Goal: Task Accomplishment & Management: Complete application form

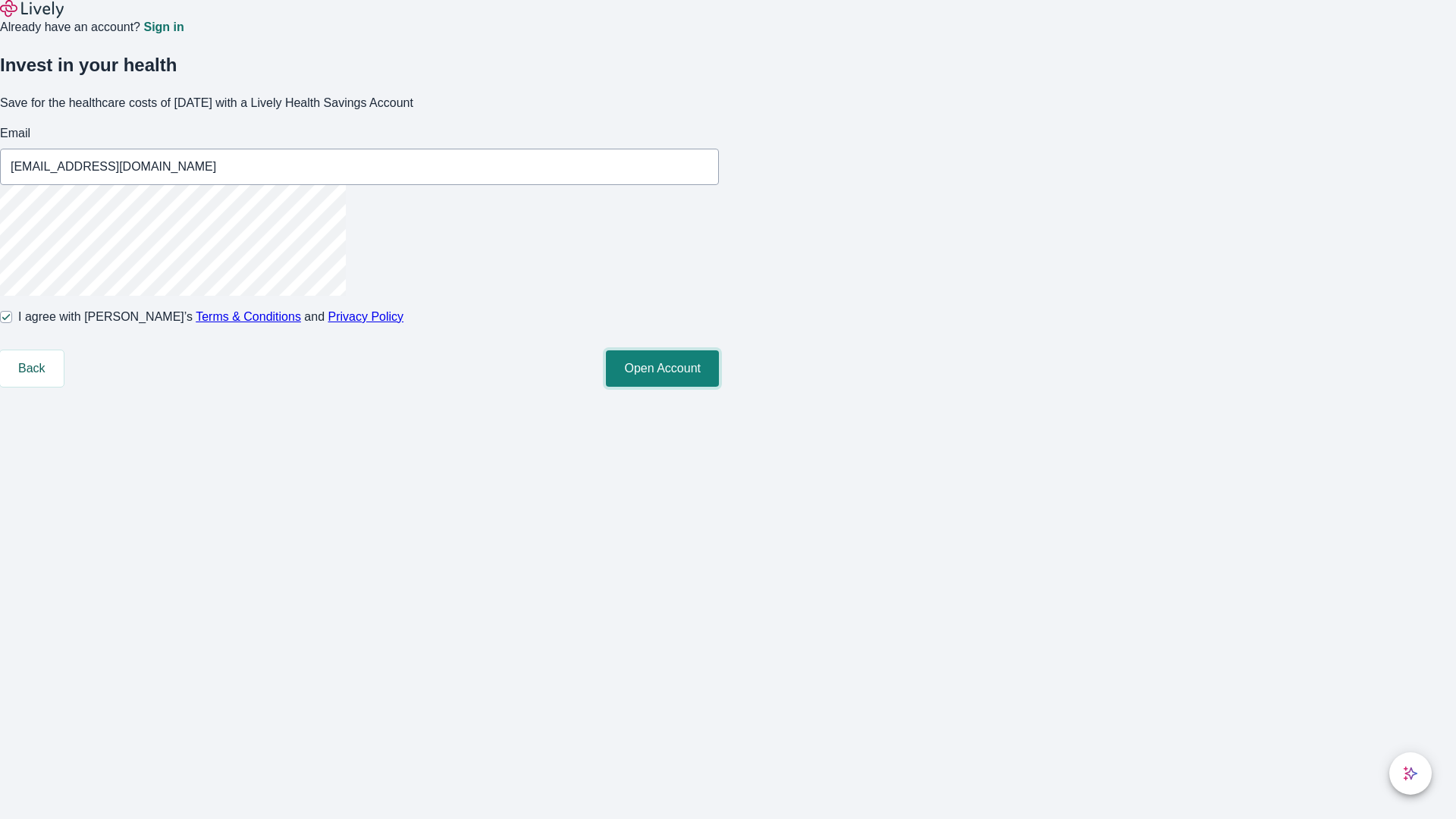
click at [719, 387] on button "Open Account" at bounding box center [662, 368] width 113 height 37
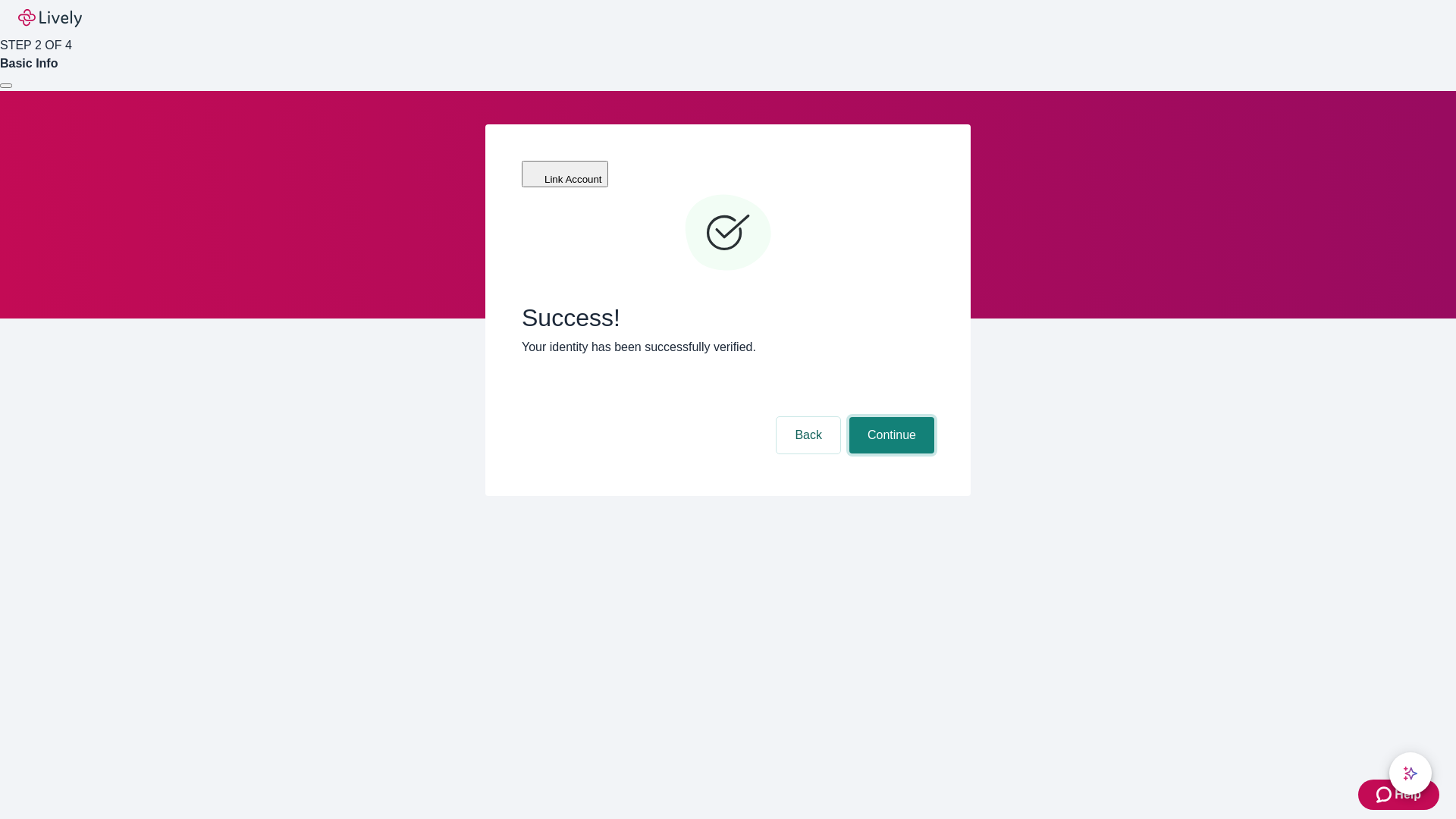
click at [889, 417] on button "Continue" at bounding box center [892, 435] width 85 height 37
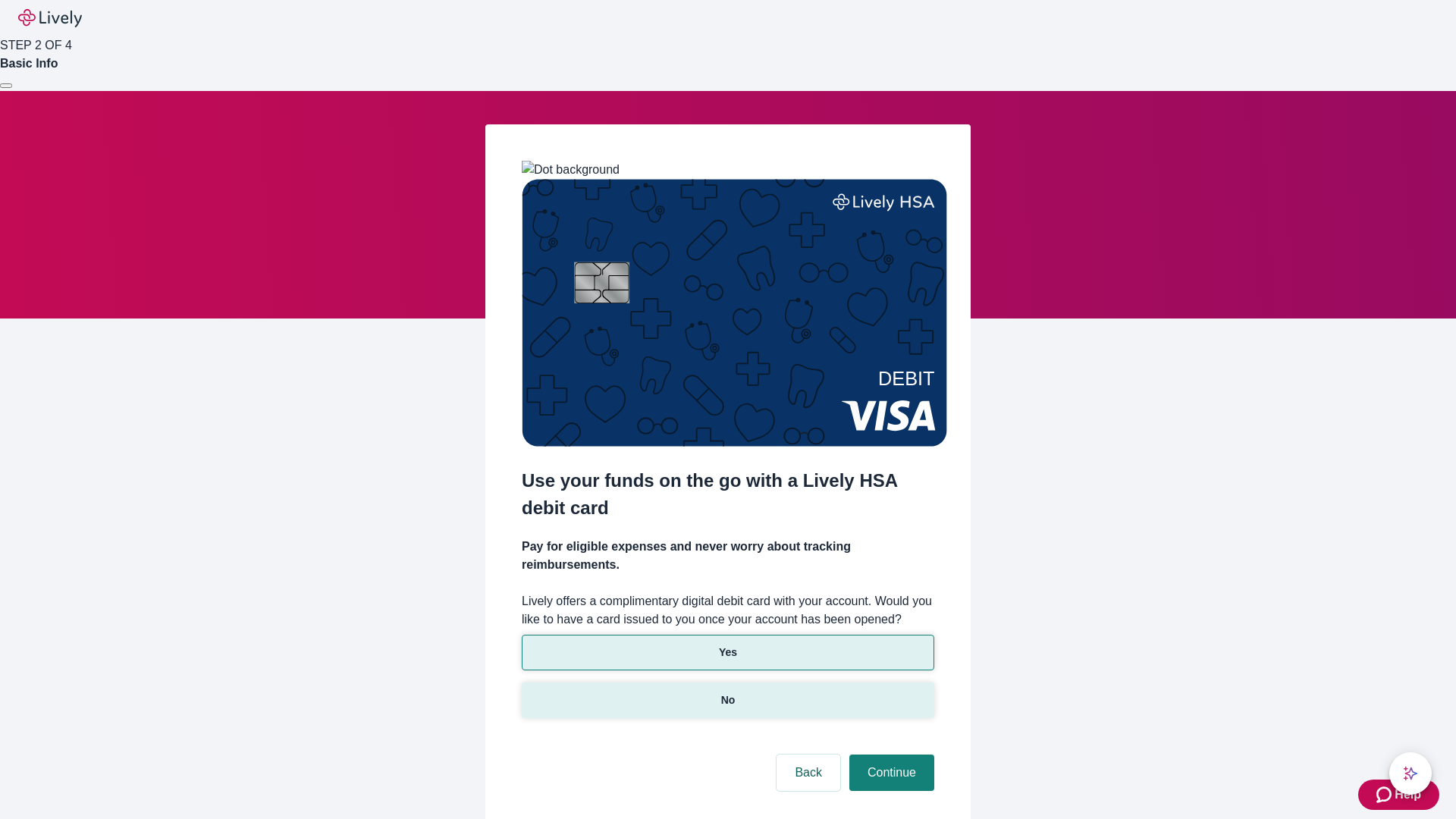
click at [727, 692] on p "No" at bounding box center [728, 700] width 14 height 16
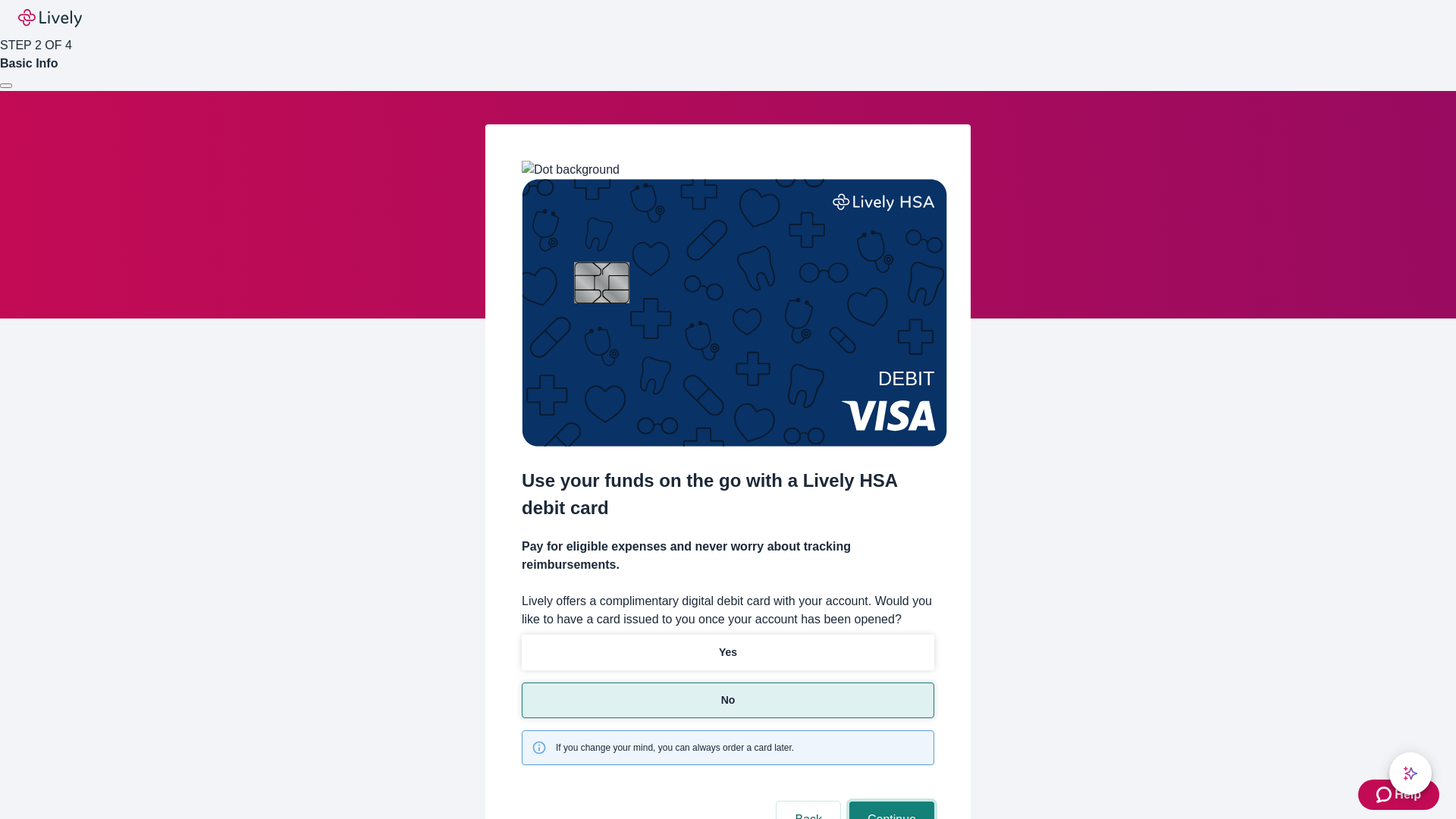
click at [889, 801] on button "Continue" at bounding box center [892, 819] width 85 height 37
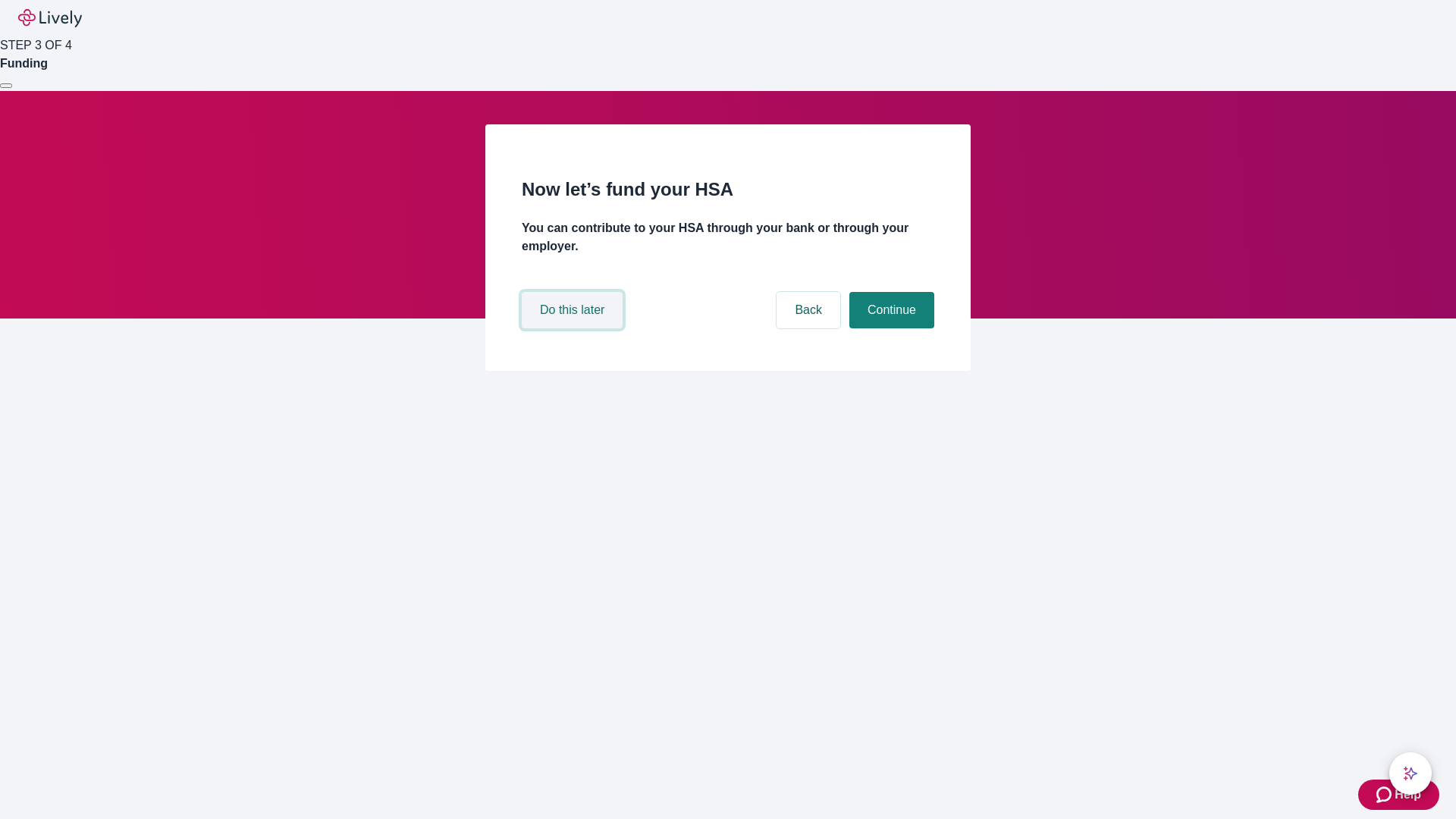
click at [574, 328] on button "Do this later" at bounding box center [571, 310] width 101 height 37
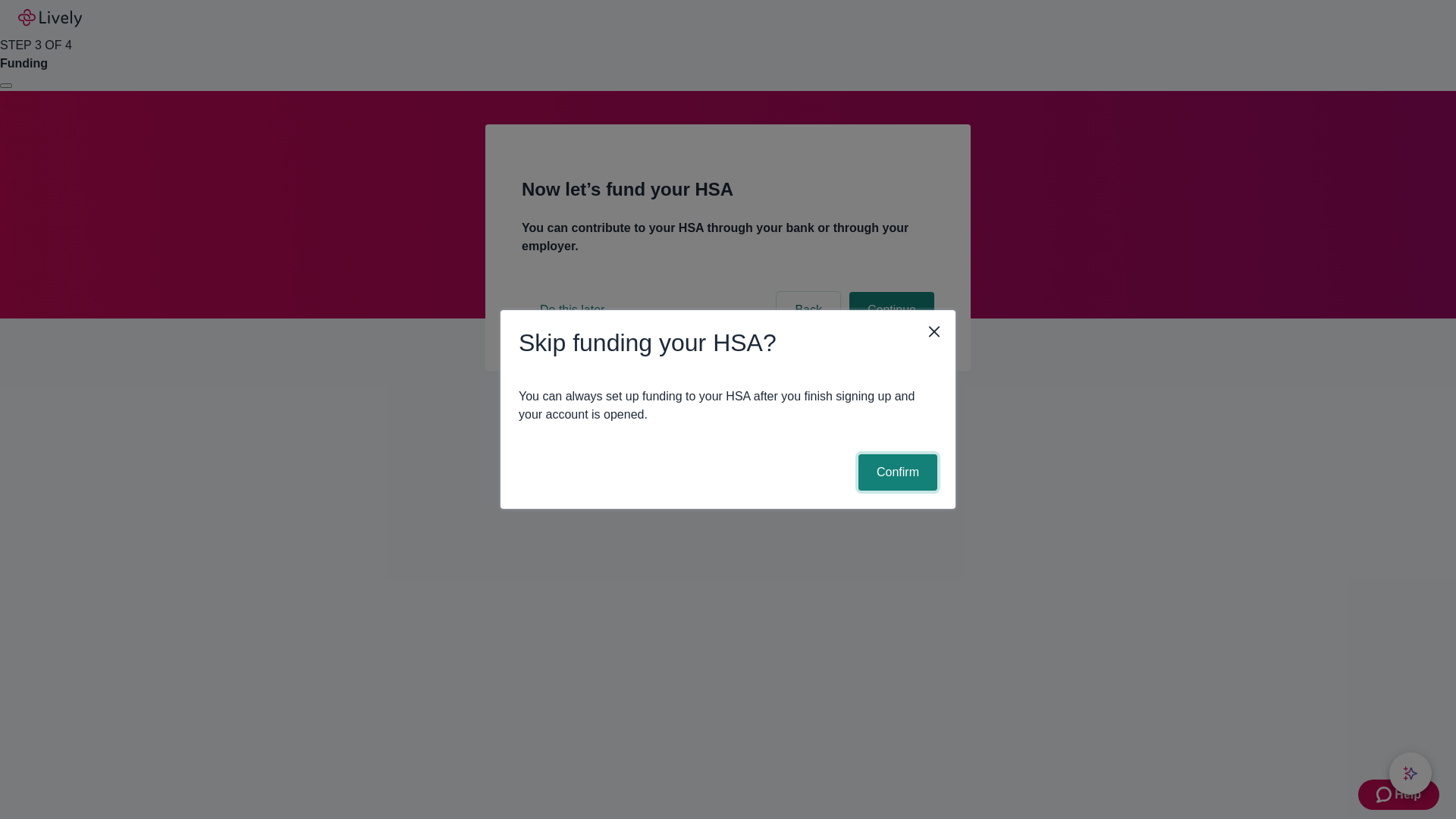
click at [896, 472] on button "Confirm" at bounding box center [897, 472] width 79 height 37
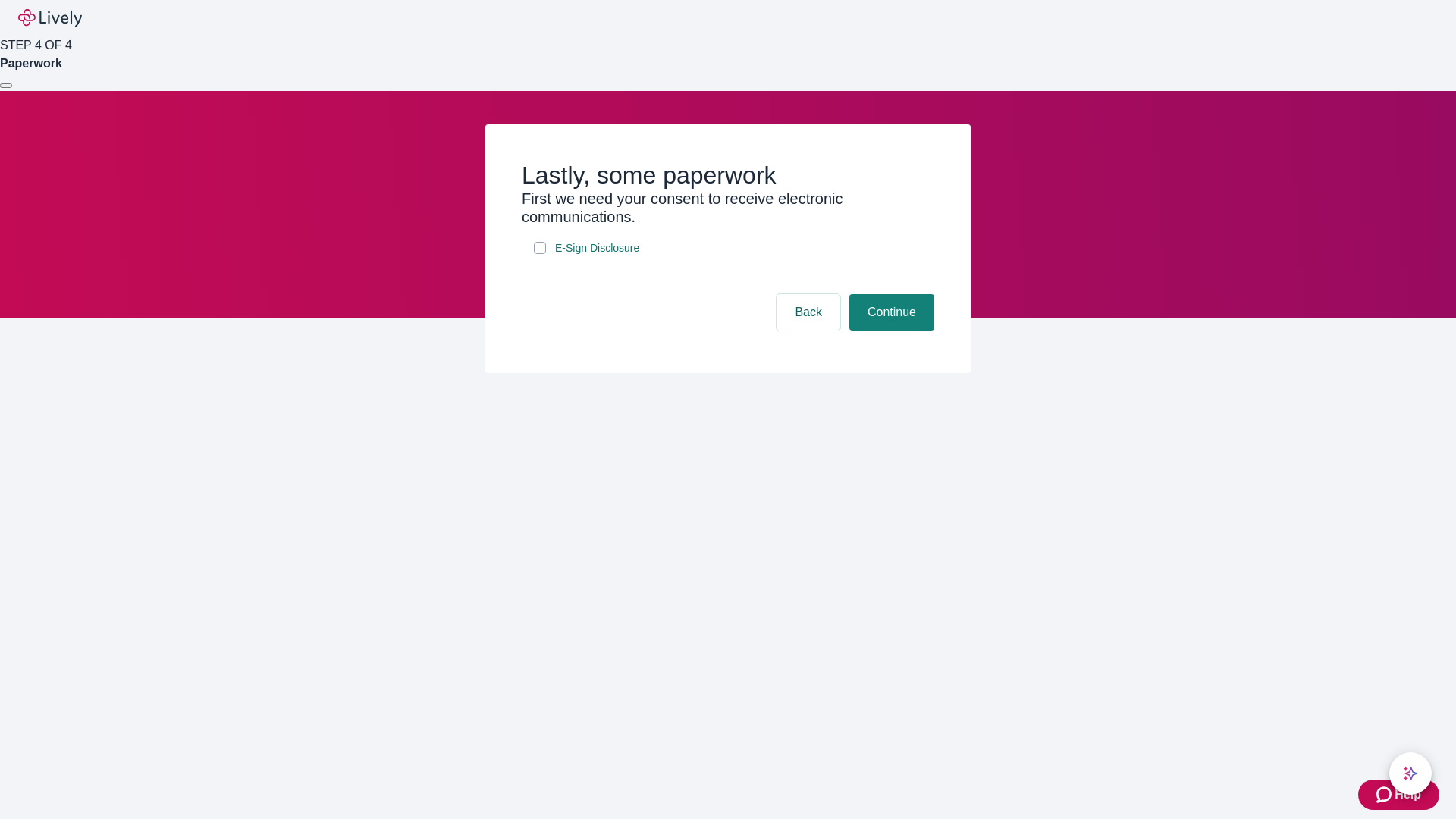
click at [540, 254] on input "E-Sign Disclosure" at bounding box center [540, 248] width 13 height 13
checkbox input "true"
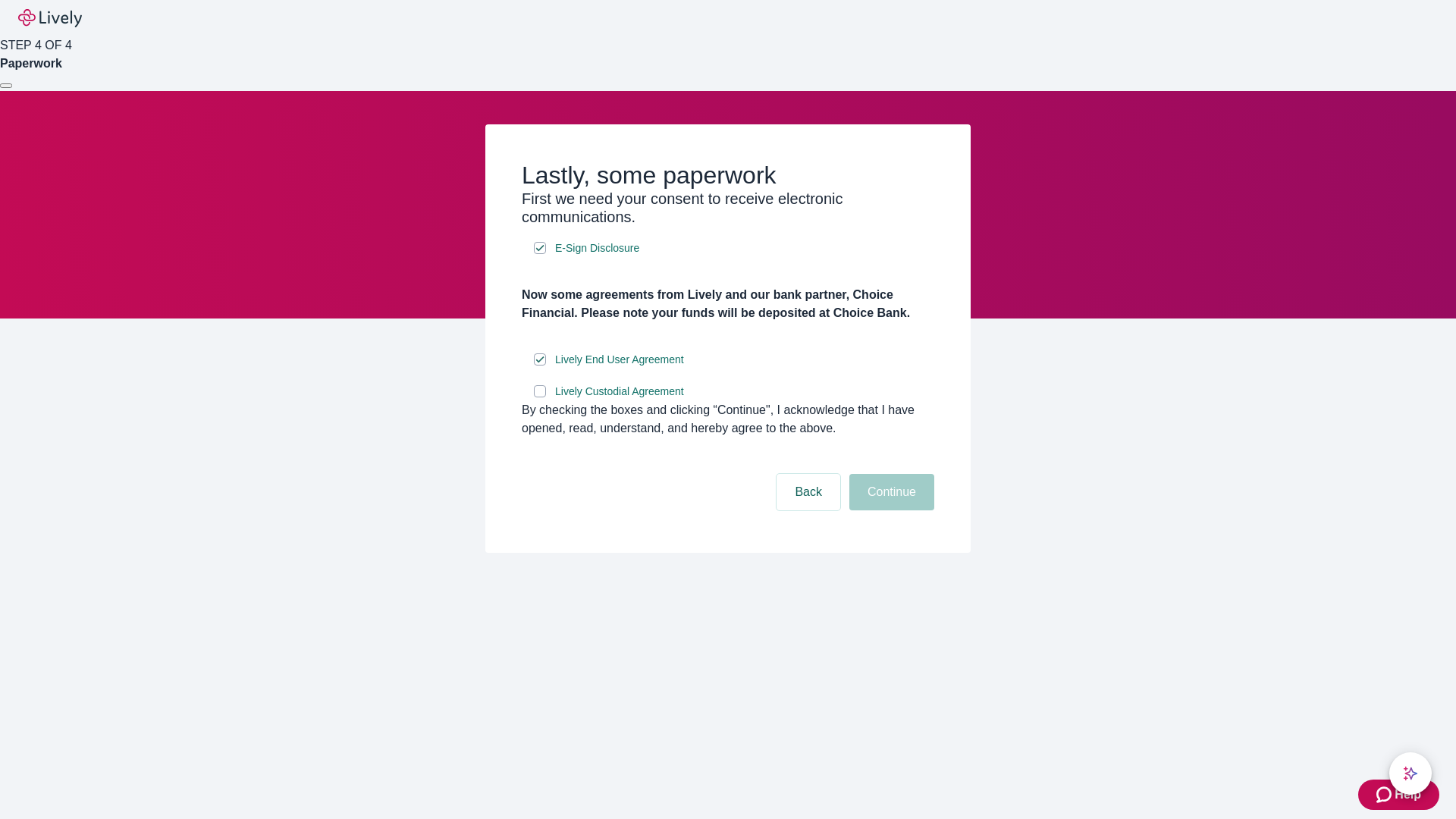
click at [540, 397] on input "Lively Custodial Agreement" at bounding box center [540, 392] width 13 height 13
checkbox input "true"
click at [889, 510] on button "Continue" at bounding box center [892, 492] width 85 height 37
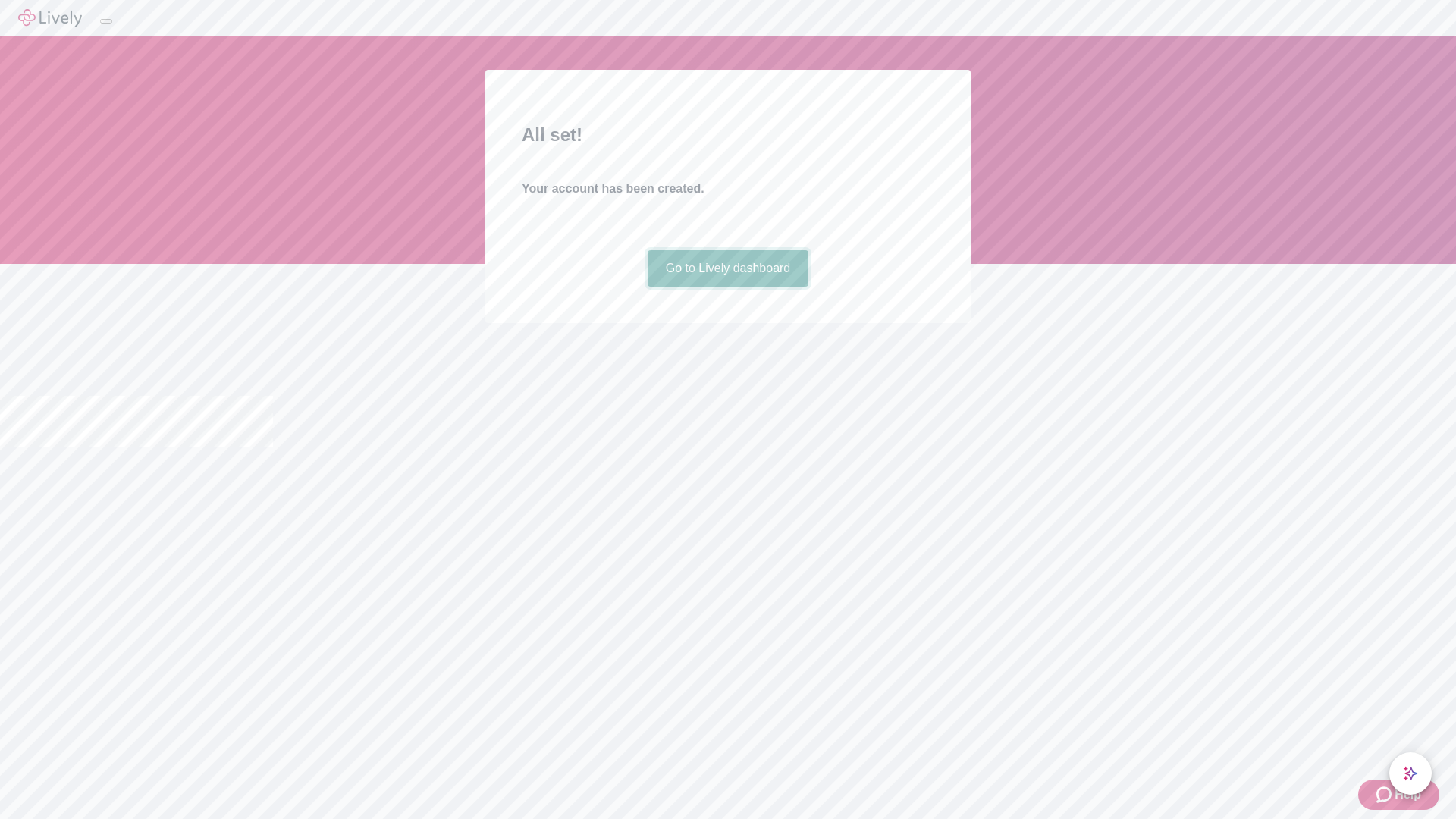
click at [727, 287] on link "Go to Lively dashboard" at bounding box center [728, 268] width 162 height 37
